Goal: Information Seeking & Learning: Find specific page/section

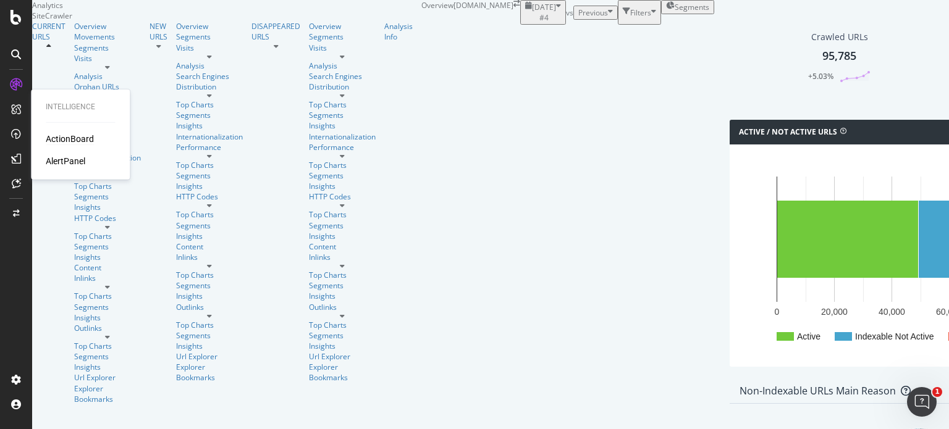
click at [74, 134] on div "ActionBoard" at bounding box center [70, 139] width 48 height 12
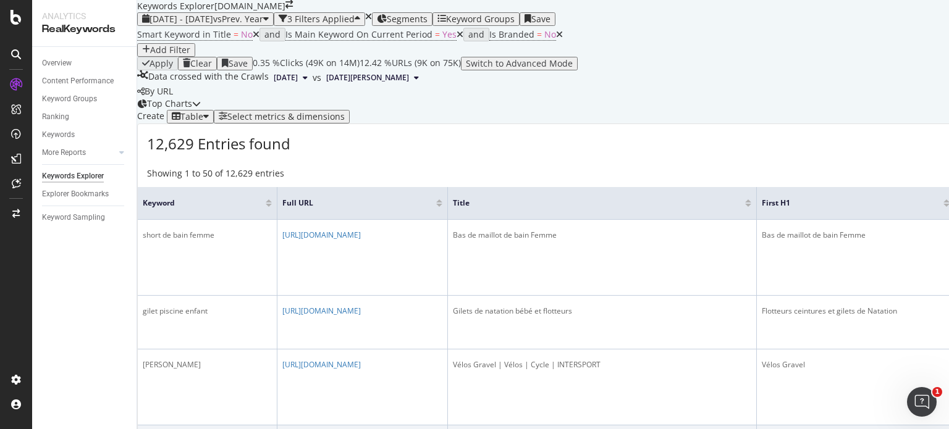
scroll to position [309, 0]
drag, startPoint x: 203, startPoint y: 250, endPoint x: 158, endPoint y: 256, distance: 45.4
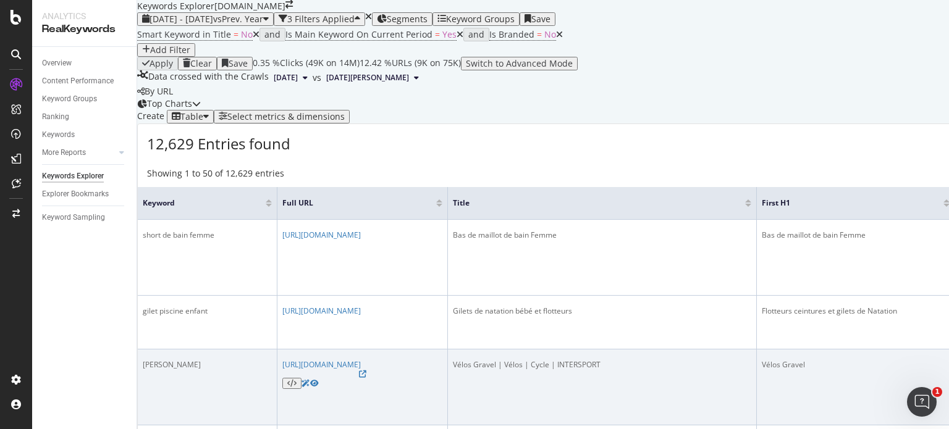
drag, startPoint x: 219, startPoint y: 179, endPoint x: 159, endPoint y: 180, distance: 59.3
click at [159, 359] on div "[PERSON_NAME]" at bounding box center [207, 364] width 129 height 11
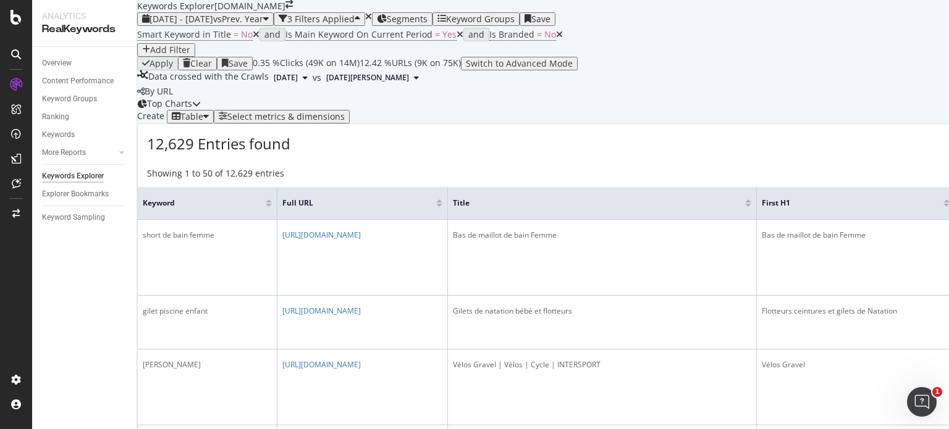
copy div "[PERSON_NAME]"
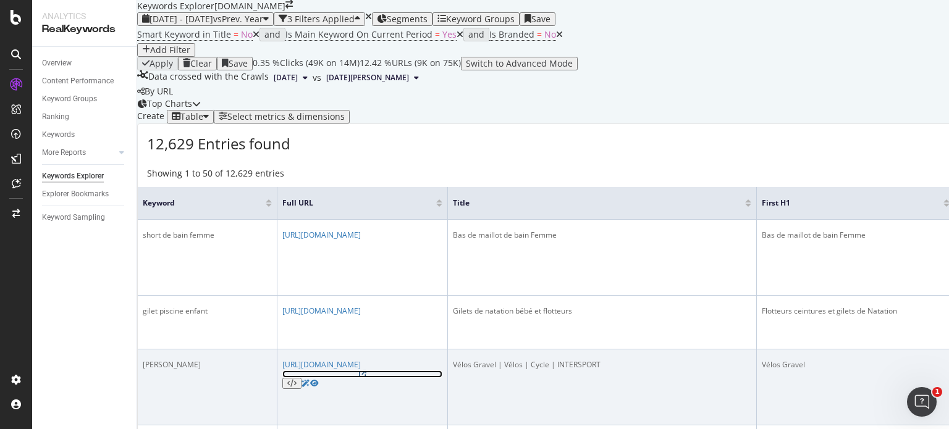
click at [366, 371] on icon at bounding box center [362, 374] width 7 height 7
